Goal: Find specific page/section: Find specific page/section

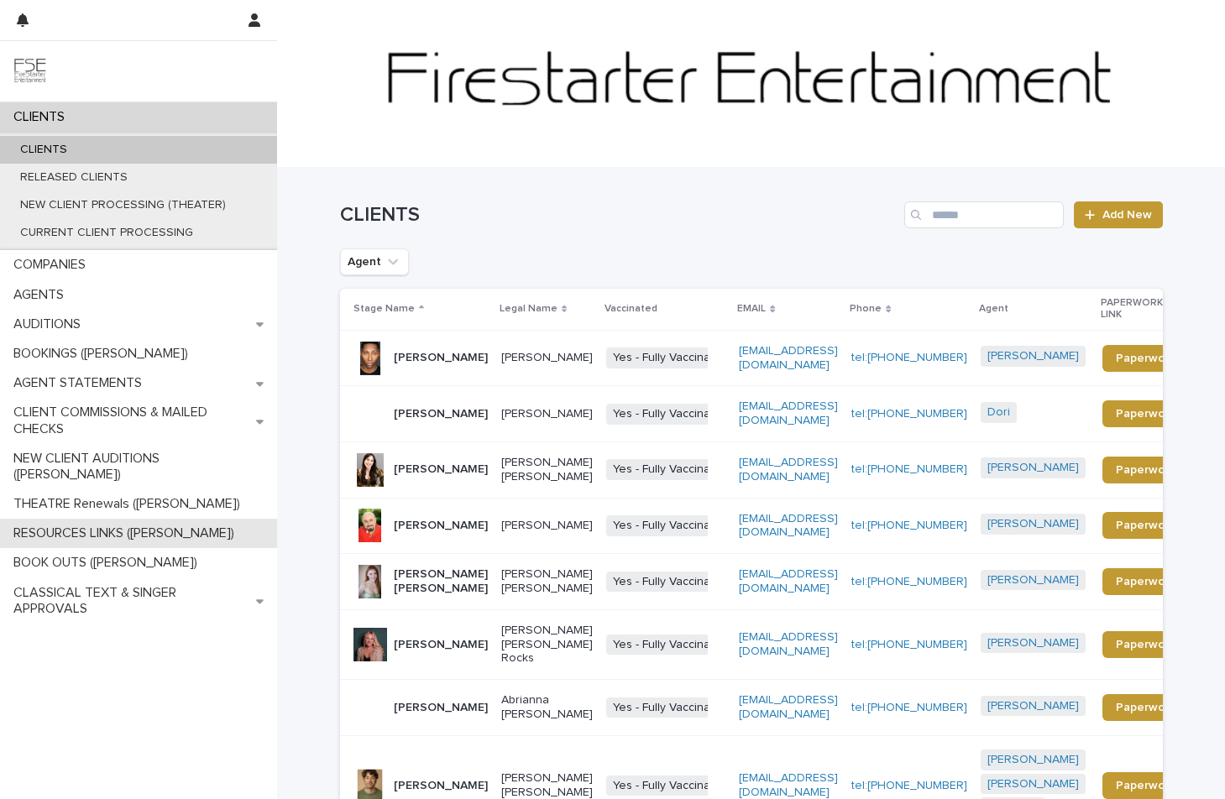
click at [71, 525] on p "RESOURCES LINKS ([PERSON_NAME])" at bounding box center [127, 533] width 241 height 16
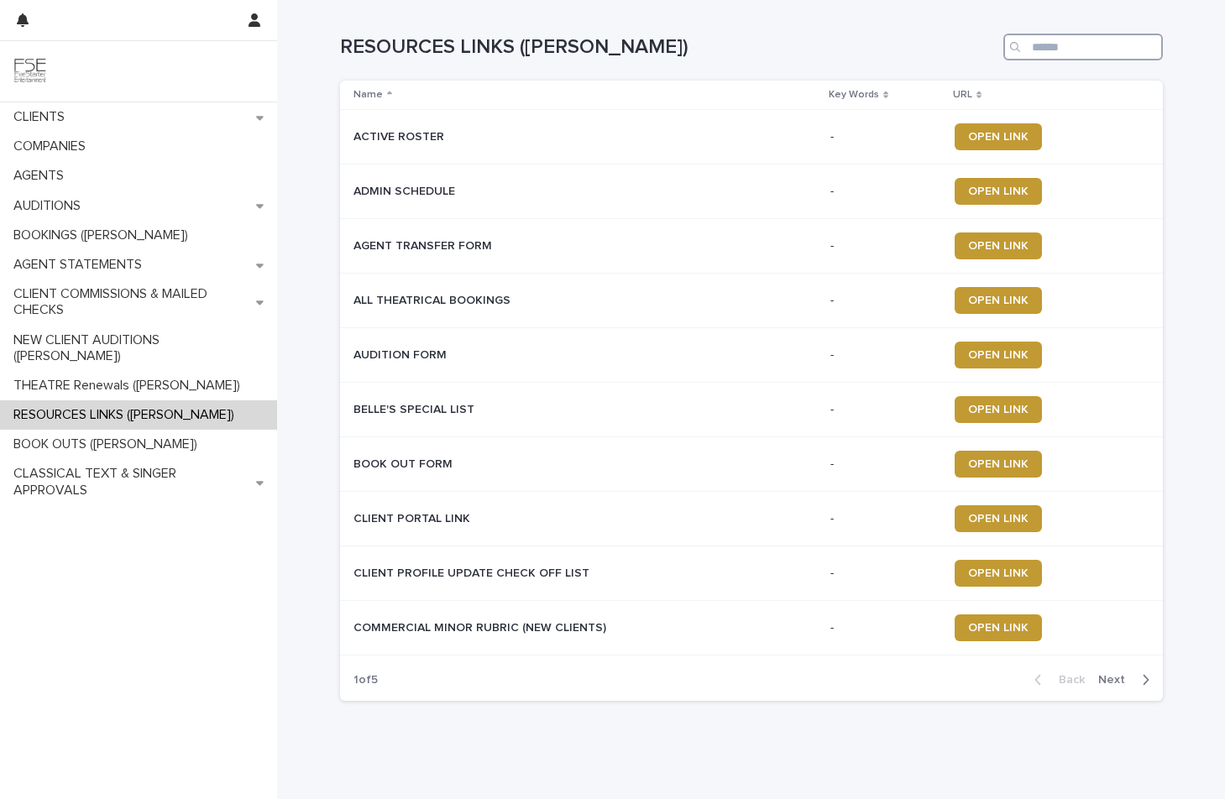
click at [1063, 46] on input "Search" at bounding box center [1082, 47] width 159 height 27
type input "******"
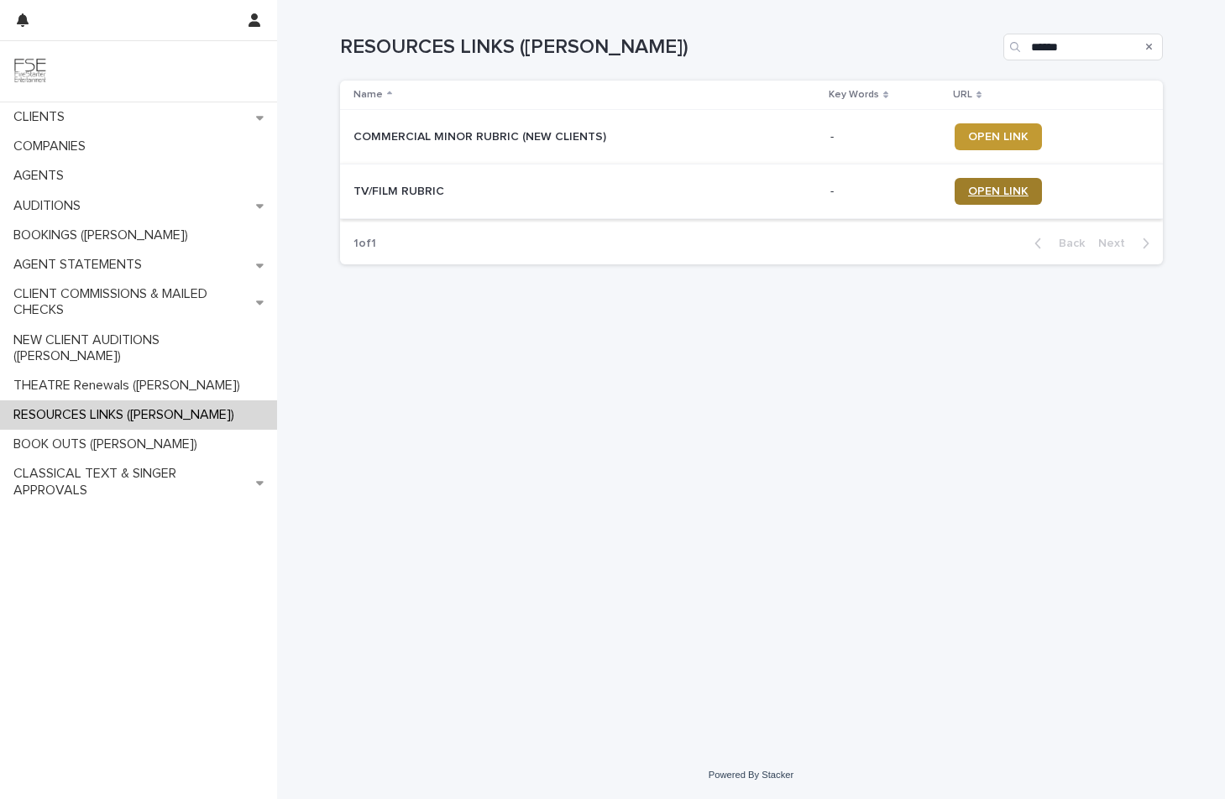
click at [987, 189] on span "OPEN LINK" at bounding box center [998, 192] width 60 height 12
